Goal: Task Accomplishment & Management: Use online tool/utility

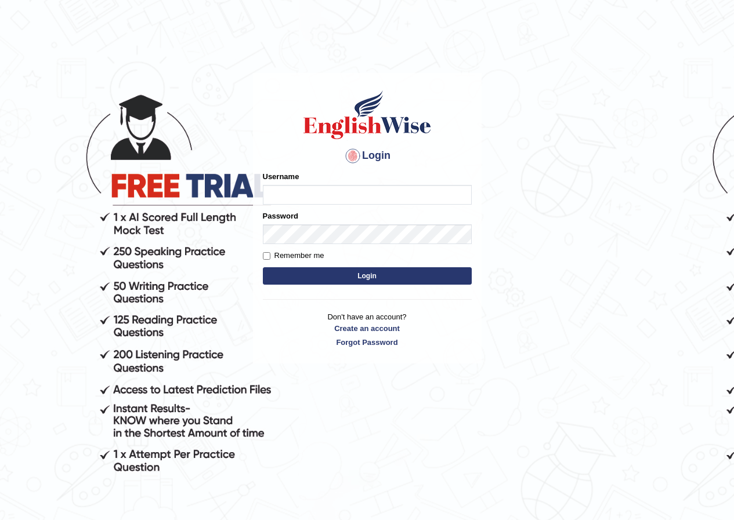
click at [327, 194] on input "Username" at bounding box center [367, 195] width 209 height 20
type input "grishmi_parramatta"
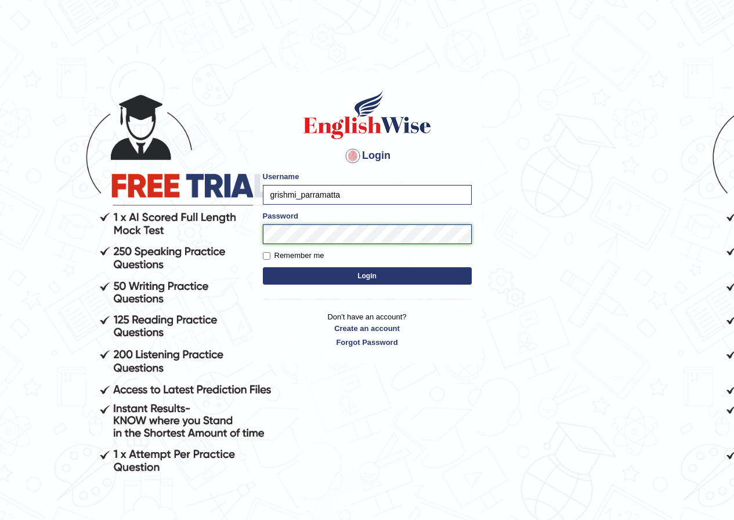
click at [263, 267] on button "Login" at bounding box center [367, 275] width 209 height 17
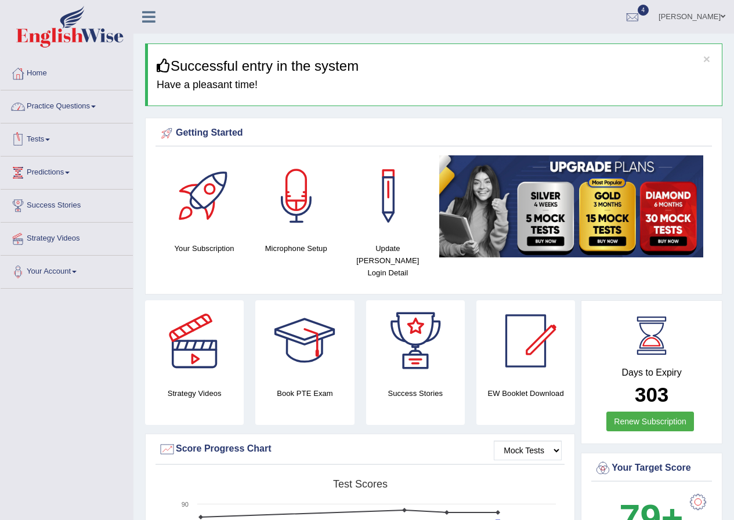
click at [35, 141] on link "Tests" at bounding box center [67, 138] width 132 height 29
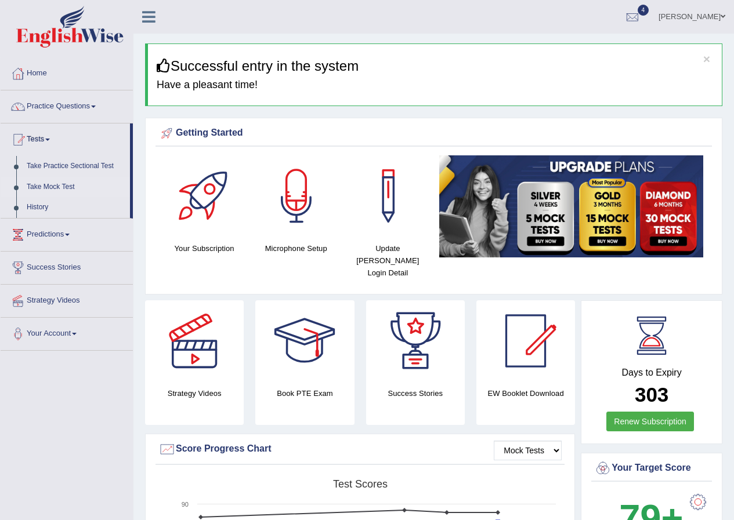
click at [39, 187] on link "Take Mock Test" at bounding box center [75, 187] width 108 height 21
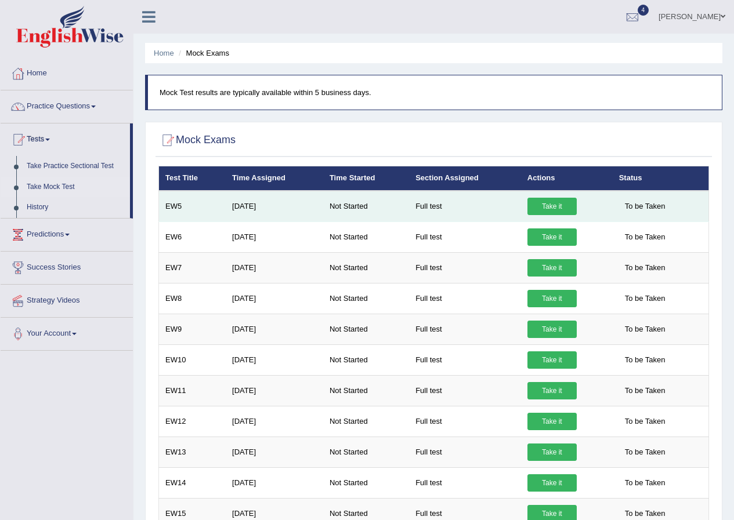
click at [538, 208] on link "Take it" at bounding box center [551, 206] width 49 height 17
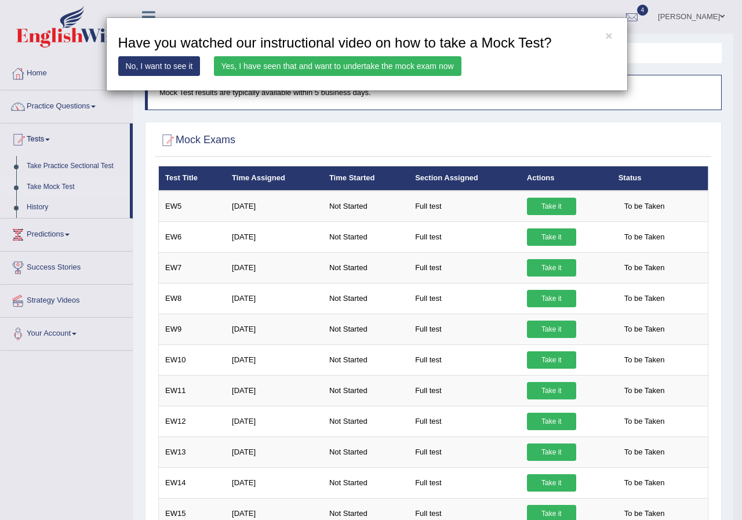
click at [293, 71] on link "Yes, I have seen that and want to undertake the mock exam now" at bounding box center [338, 66] width 248 height 20
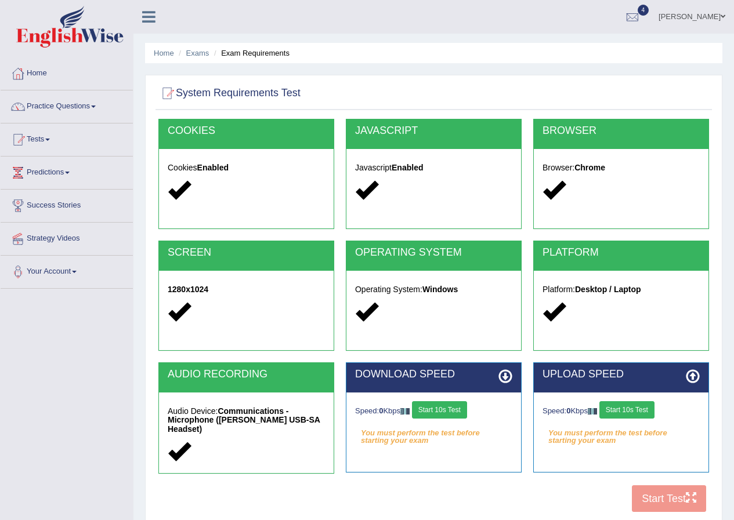
click at [425, 415] on button "Start 10s Test" at bounding box center [439, 409] width 55 height 17
click at [623, 407] on button "Start 10s Test" at bounding box center [626, 409] width 55 height 17
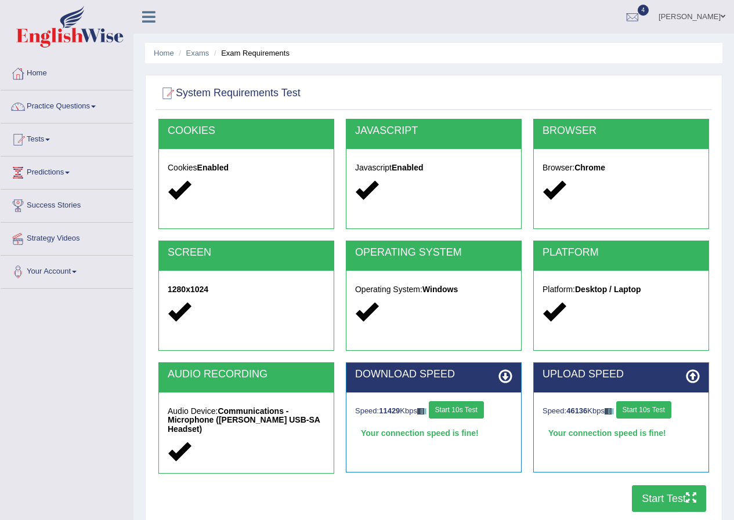
click at [637, 500] on button "Start Test" at bounding box center [668, 498] width 74 height 27
